Goal: Task Accomplishment & Management: Use online tool/utility

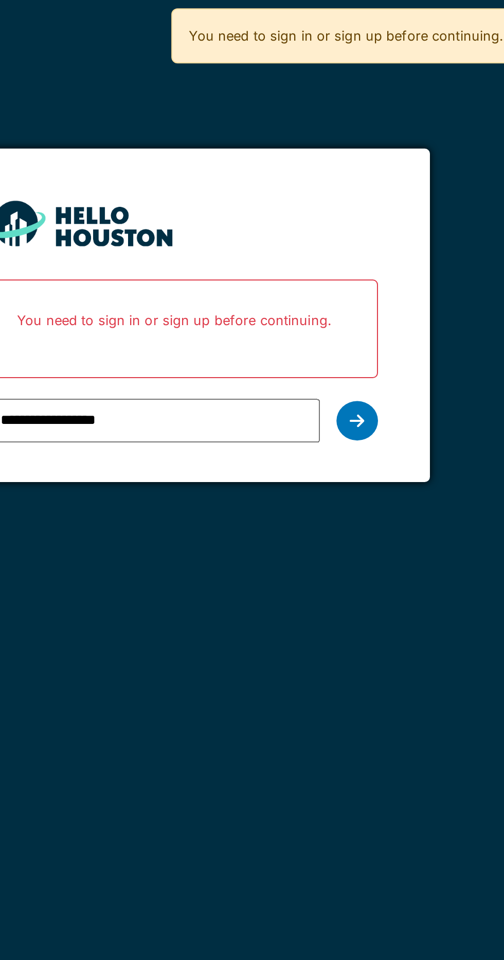
click at [347, 205] on div at bounding box center [339, 209] width 21 height 20
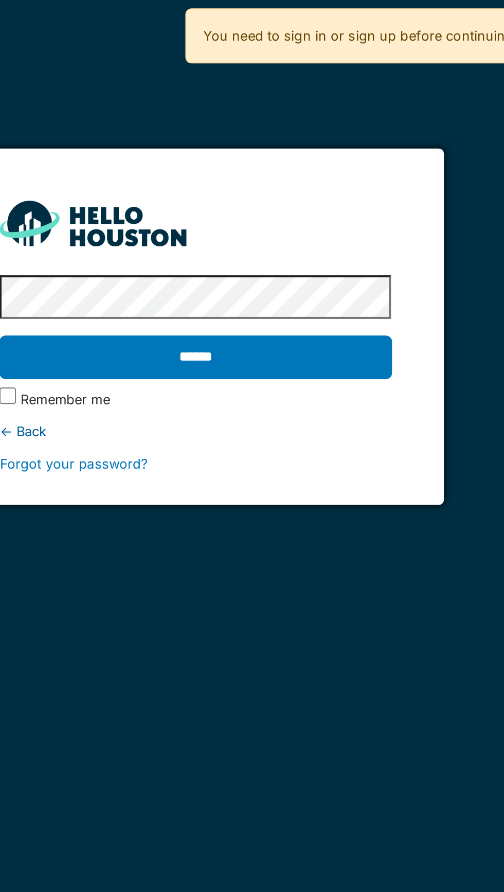
click at [155, 166] on input "******" at bounding box center [252, 177] width 194 height 22
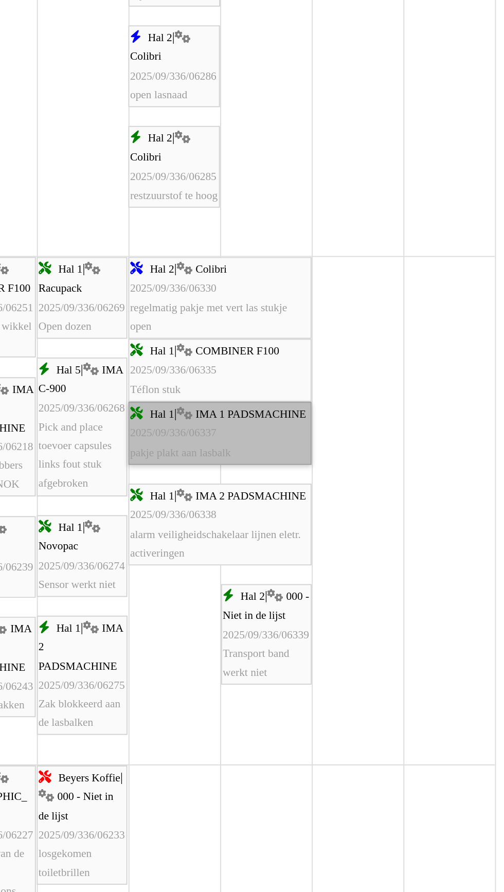
click at [334, 529] on link "Hal 1 | IMA 1 PADSMACHINE 2025/09/336/06337 pakje plakt aan lasbalk" at bounding box center [345, 530] width 96 height 33
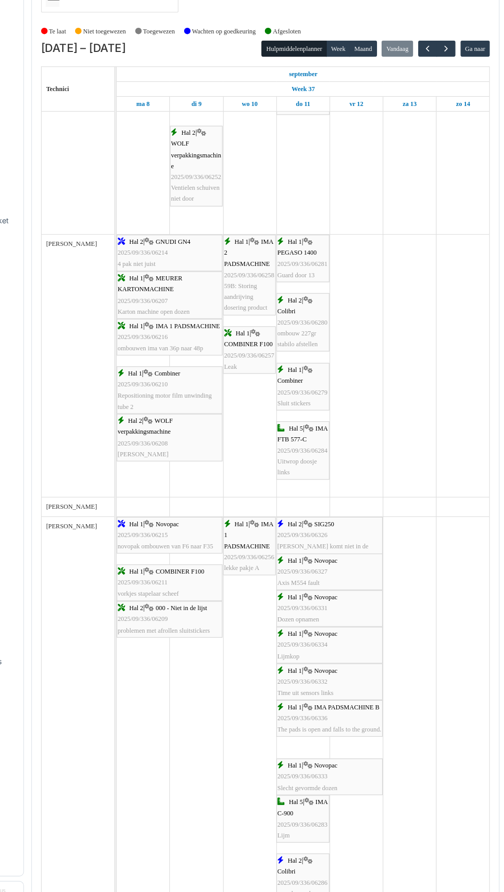
scroll to position [1165, 0]
